Goal: Information Seeking & Learning: Learn about a topic

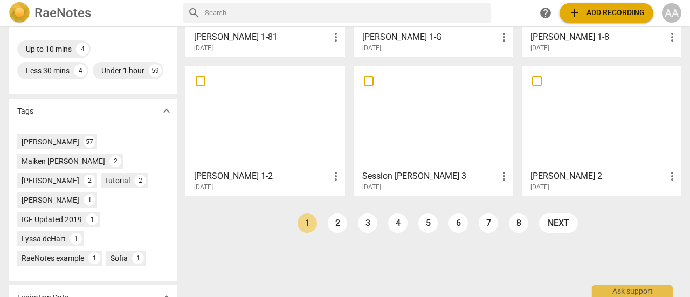
scroll to position [303, 0]
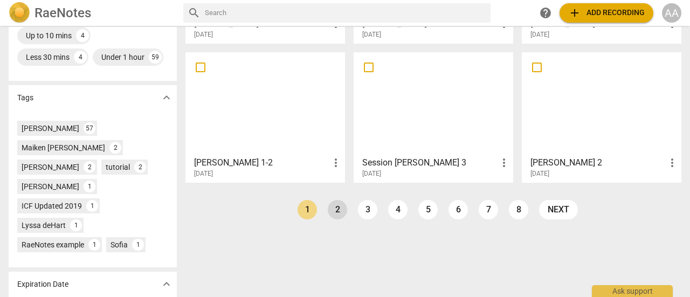
click at [334, 215] on link "2" at bounding box center [337, 209] width 19 height 19
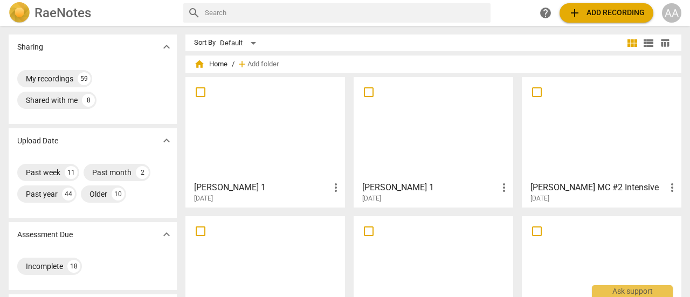
click at [578, 153] on div at bounding box center [601, 128] width 152 height 95
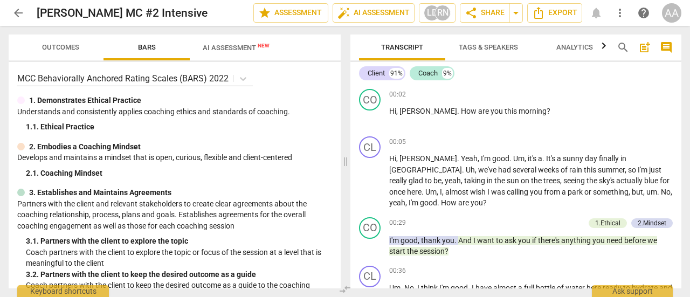
click at [239, 45] on span "AI Assessment New" at bounding box center [236, 48] width 67 height 8
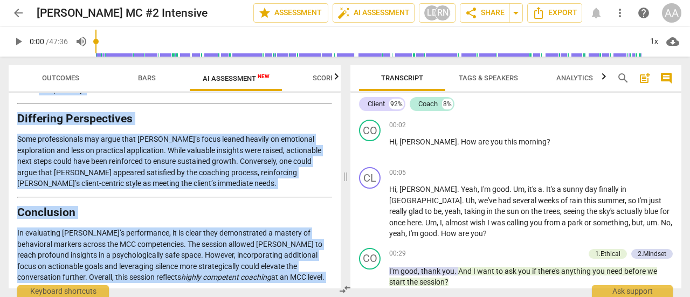
scroll to position [1840, 0]
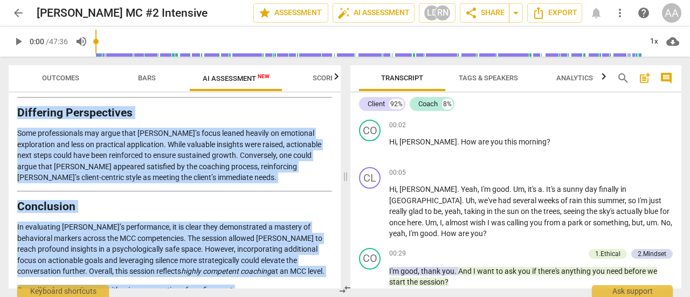
drag, startPoint x: 17, startPoint y: 128, endPoint x: 239, endPoint y: 268, distance: 263.0
click at [239, 268] on div "Disclaimer: AI can make mistakes. Consult a qualified mentor coach before actin…" at bounding box center [175, 191] width 332 height 196
copy div "Loremipsu Dolorsit am Consecte Adipisc Elitseddoeiu Temporinc utl etdolore magn…"
click at [17, 11] on span "arrow_back" at bounding box center [18, 12] width 13 height 13
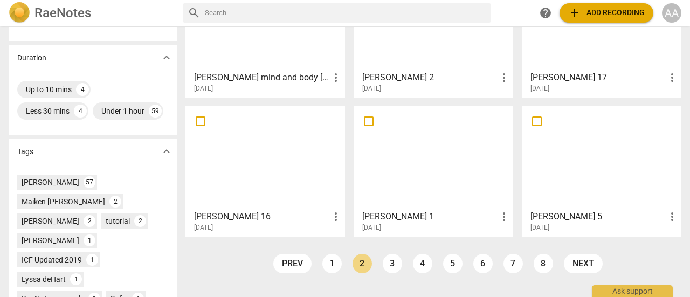
scroll to position [323, 0]
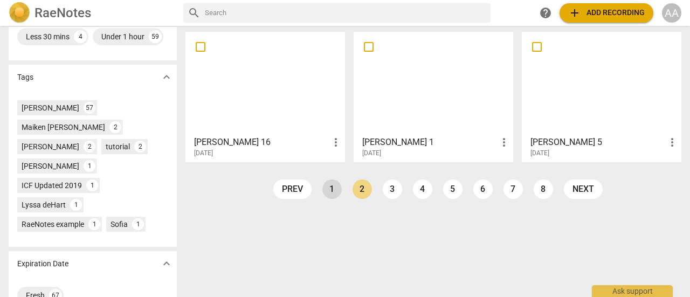
click at [323, 189] on link "1" at bounding box center [331, 188] width 19 height 19
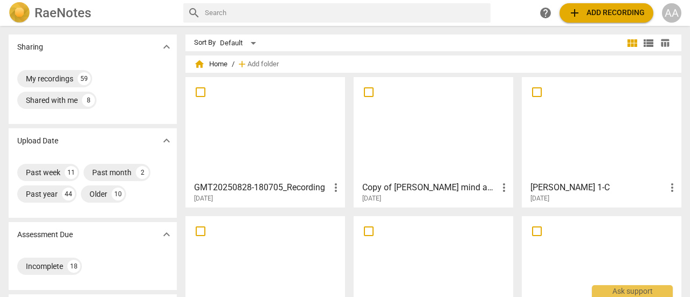
click at [557, 265] on div at bounding box center [601, 267] width 152 height 95
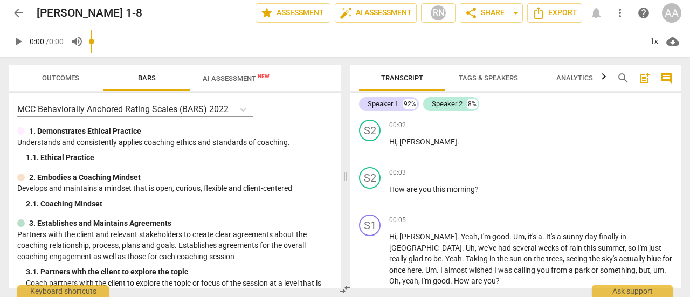
click at [235, 52] on input "range" at bounding box center [366, 41] width 550 height 34
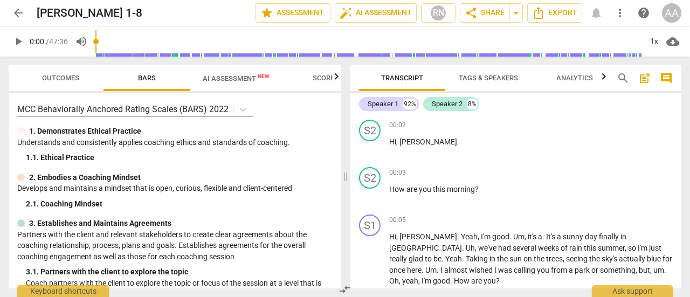
click at [234, 74] on span "AI Assessment New" at bounding box center [236, 78] width 67 height 8
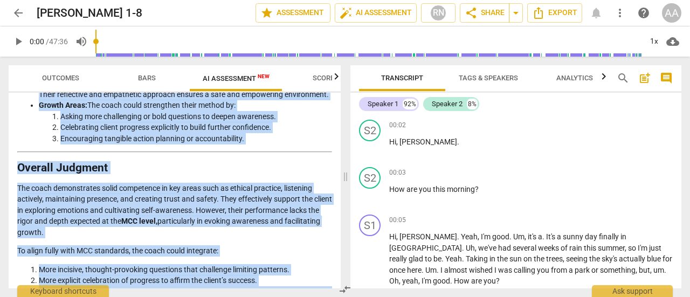
scroll to position [2010, 0]
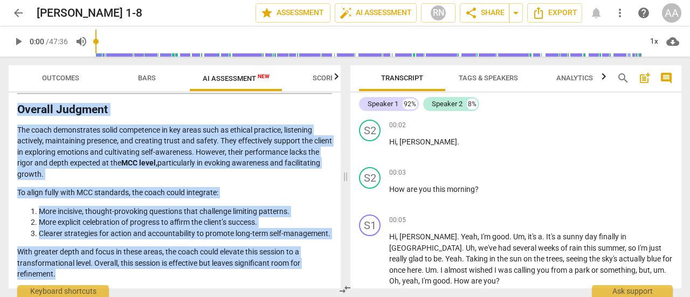
drag, startPoint x: 18, startPoint y: 127, endPoint x: 128, endPoint y: 276, distance: 185.4
copy div "Loremips dol Sitametco Adipisci el sed Doeiu’t Incididu Utla etdolore magnaaliq…"
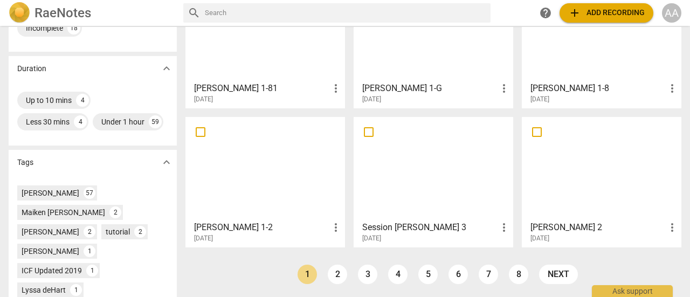
scroll to position [240, 0]
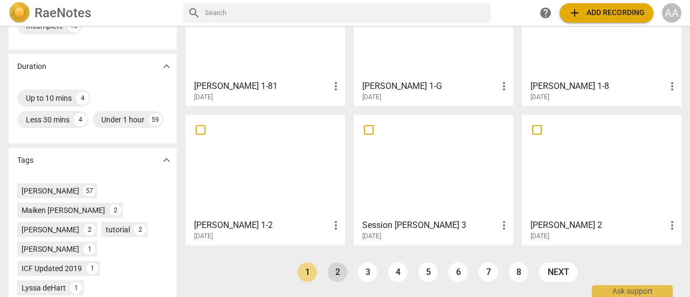
click at [341, 275] on link "2" at bounding box center [337, 271] width 19 height 19
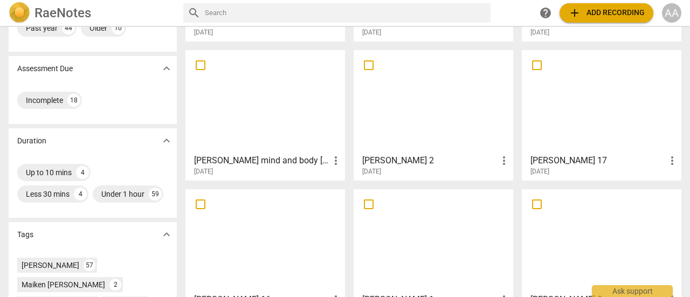
scroll to position [243, 0]
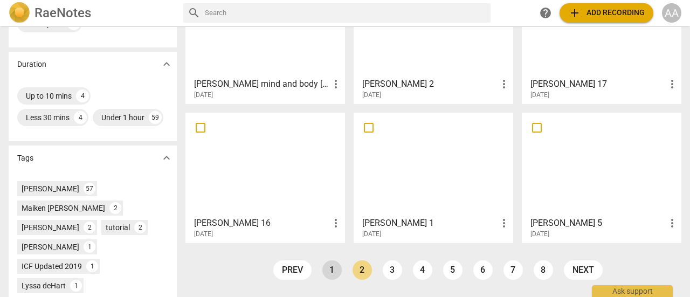
click at [323, 266] on link "1" at bounding box center [331, 269] width 19 height 19
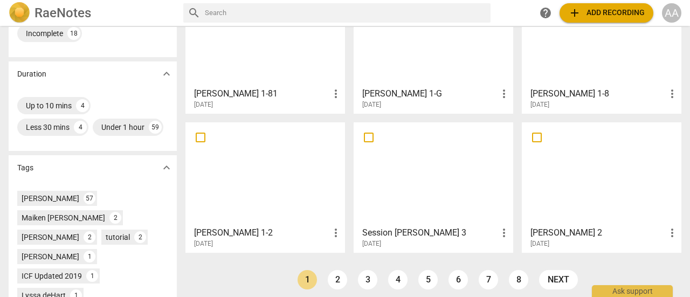
scroll to position [249, 0]
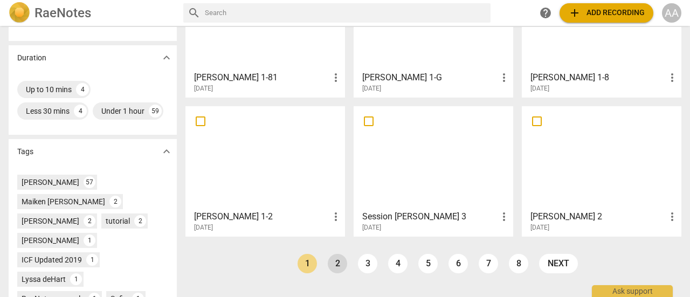
click at [334, 264] on link "2" at bounding box center [337, 263] width 19 height 19
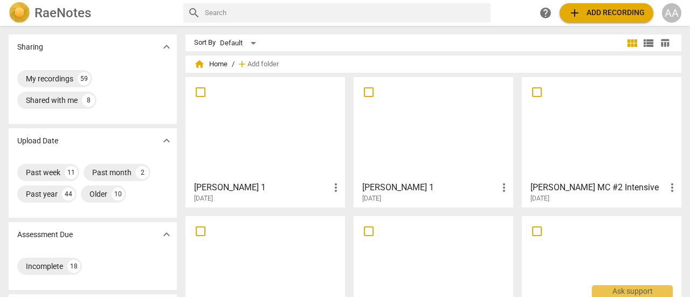
click at [427, 180] on div "[PERSON_NAME] 1 more_vert [DATE]" at bounding box center [433, 189] width 153 height 27
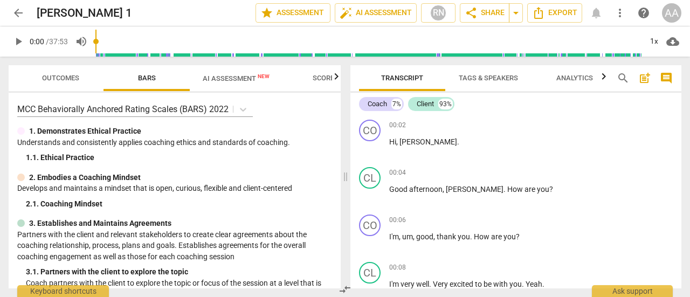
click at [236, 75] on span "AI Assessment New" at bounding box center [236, 78] width 67 height 8
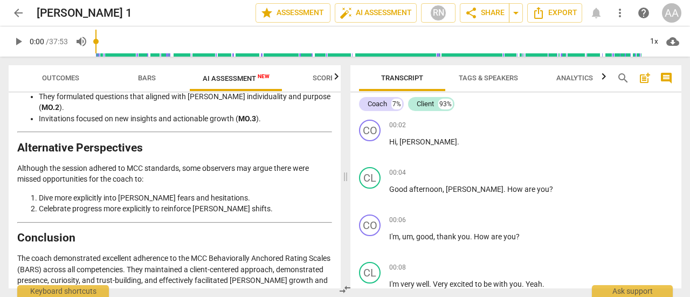
scroll to position [2570, 0]
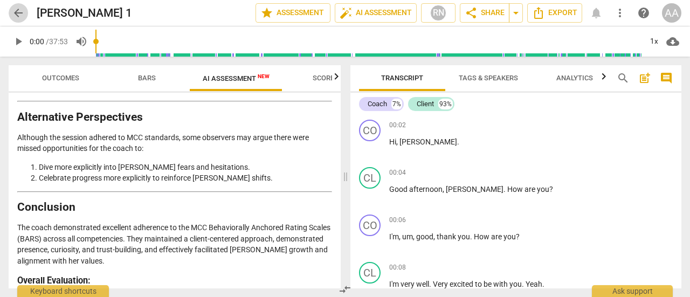
click at [22, 17] on span "arrow_back" at bounding box center [18, 12] width 13 height 13
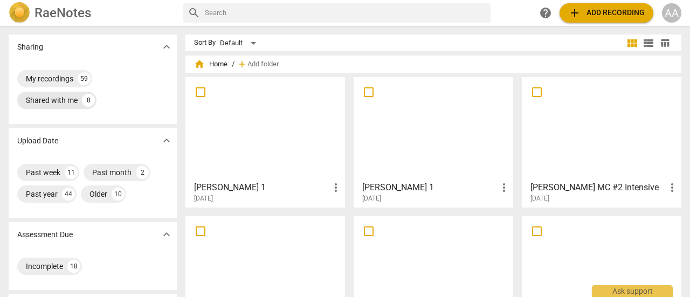
click at [69, 102] on div "Shared with me" at bounding box center [52, 100] width 52 height 11
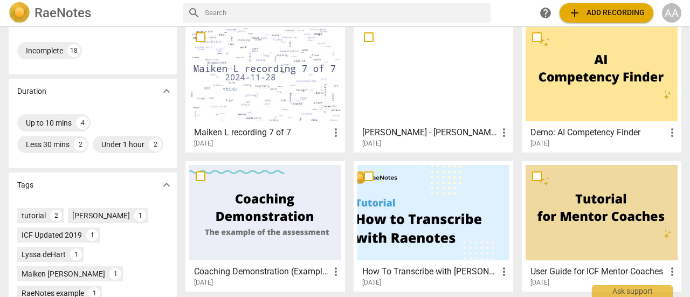
scroll to position [196, 0]
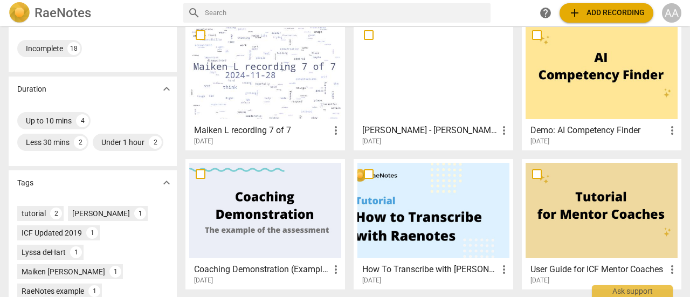
click at [458, 120] on div "[PERSON_NAME] - [PERSON_NAME]- Recording Two Feedback more_vert [DATE]" at bounding box center [433, 132] width 153 height 27
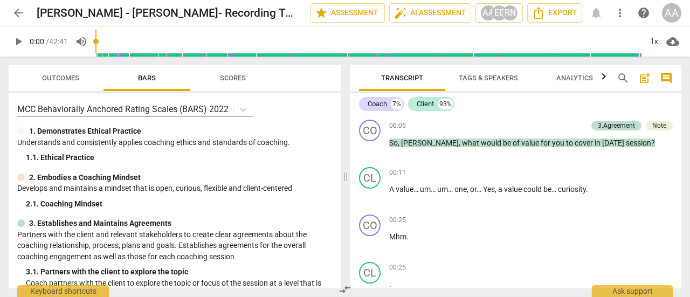
click at [70, 76] on span "Outcomes" at bounding box center [60, 78] width 37 height 8
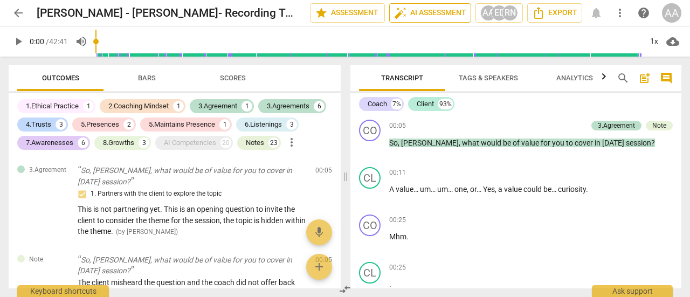
click at [448, 14] on span "auto_fix_high AI Assessment" at bounding box center [430, 12] width 72 height 13
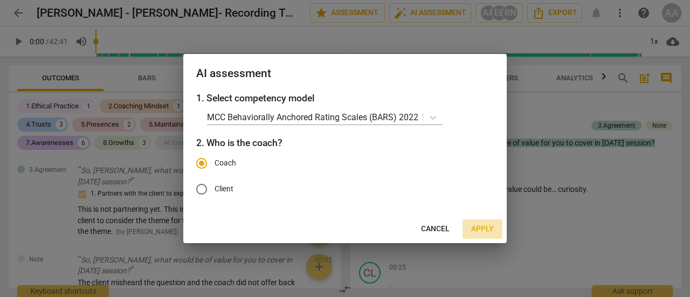
click at [470, 229] on button "Apply" at bounding box center [482, 228] width 40 height 19
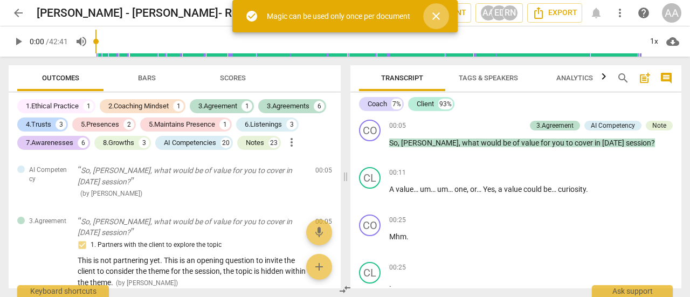
click at [435, 12] on span "close" at bounding box center [436, 16] width 13 height 13
